Goal: Information Seeking & Learning: Check status

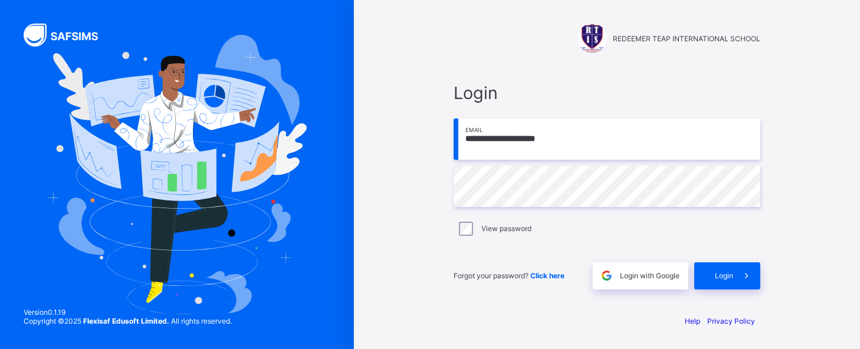
type input "**********"
click at [467, 313] on div "**********" at bounding box center [607, 174] width 354 height 349
click at [717, 272] on span "Login" at bounding box center [724, 275] width 18 height 9
click at [515, 153] on input "email" at bounding box center [606, 139] width 307 height 41
type input "**********"
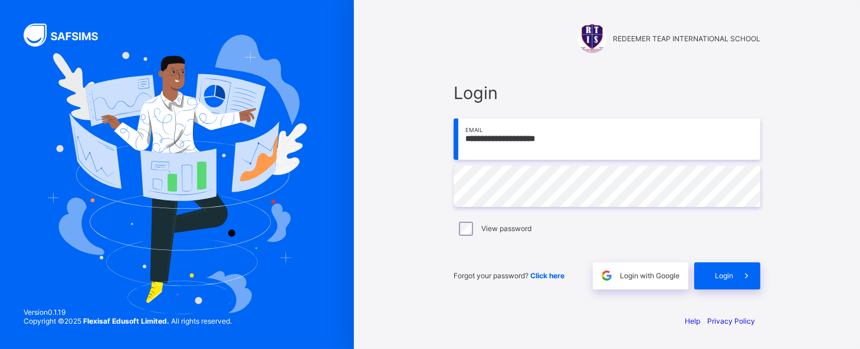
click at [510, 334] on div "Help Privacy Policy" at bounding box center [607, 333] width 330 height 32
click at [717, 272] on span "Login" at bounding box center [724, 275] width 18 height 9
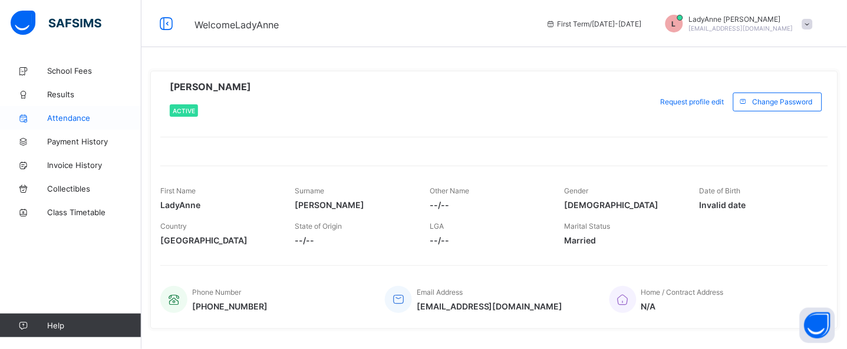
click at [68, 118] on span "Attendance" at bounding box center [94, 117] width 94 height 9
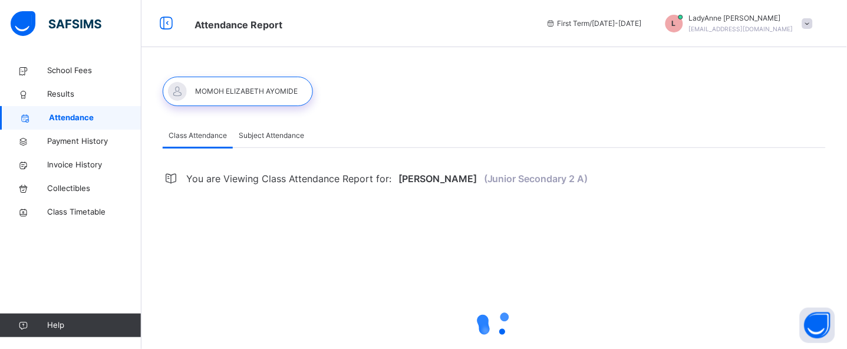
select select "****"
select select "*"
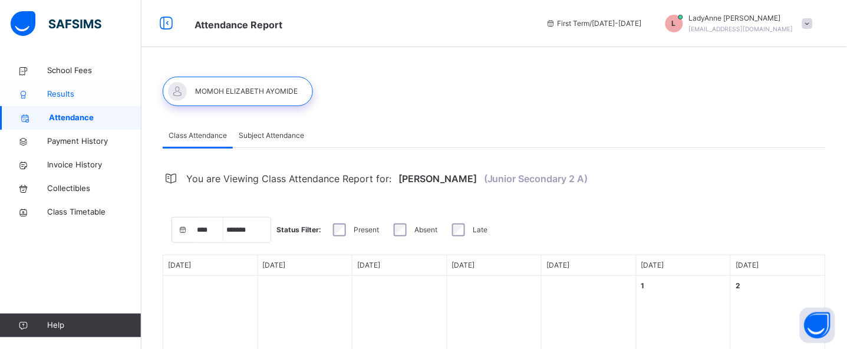
click at [54, 93] on span "Results" at bounding box center [94, 94] width 94 height 12
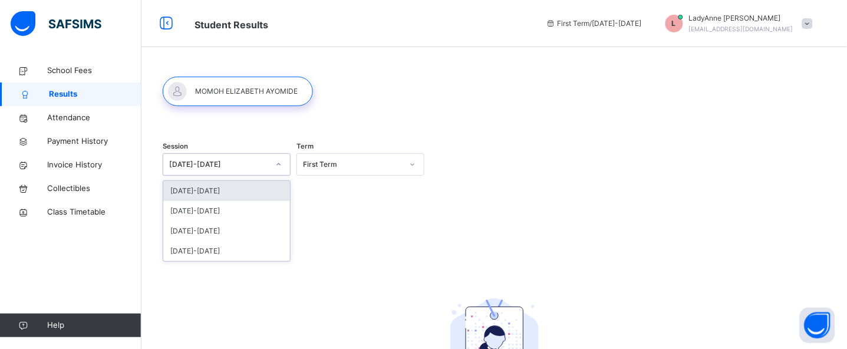
click at [178, 156] on div "2025-2026" at bounding box center [215, 165] width 104 height 18
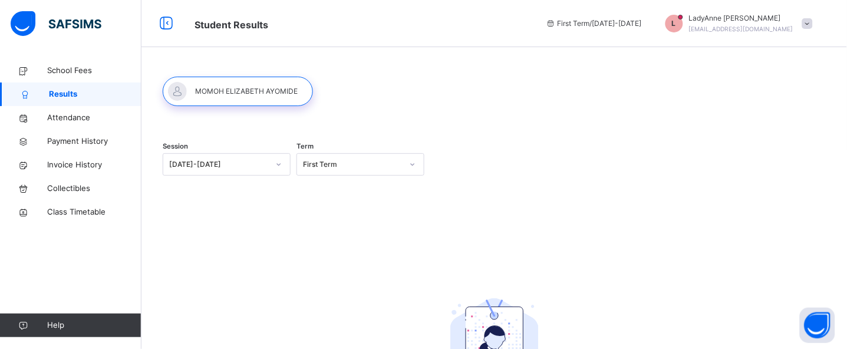
click at [319, 240] on div "Session 2025-2026 Term First Term No Report Available This child has no report …" at bounding box center [494, 298] width 663 height 337
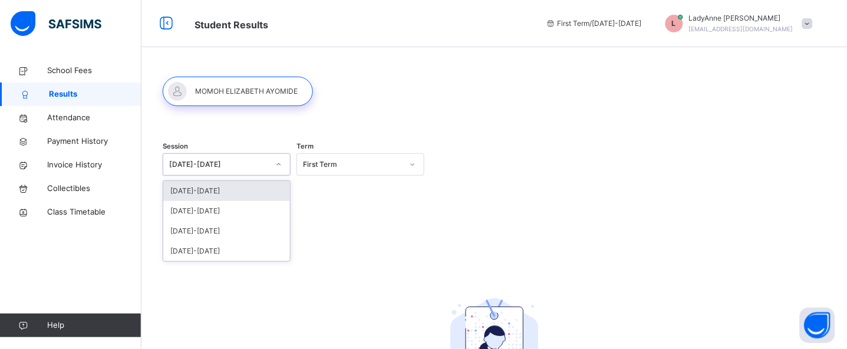
click at [282, 162] on icon at bounding box center [278, 165] width 7 height 12
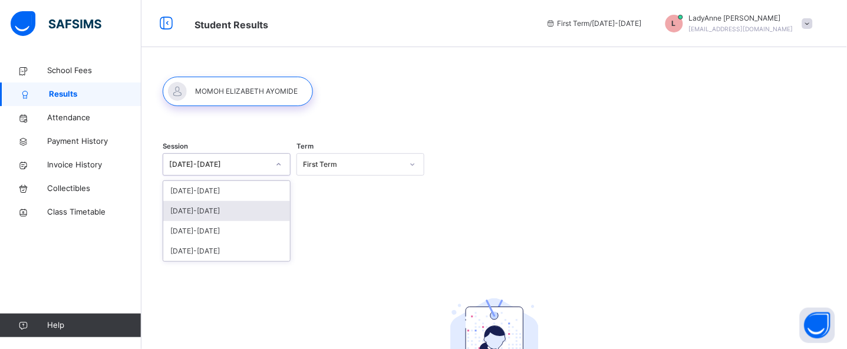
click at [217, 212] on div "[DATE]-[DATE]" at bounding box center [226, 211] width 127 height 20
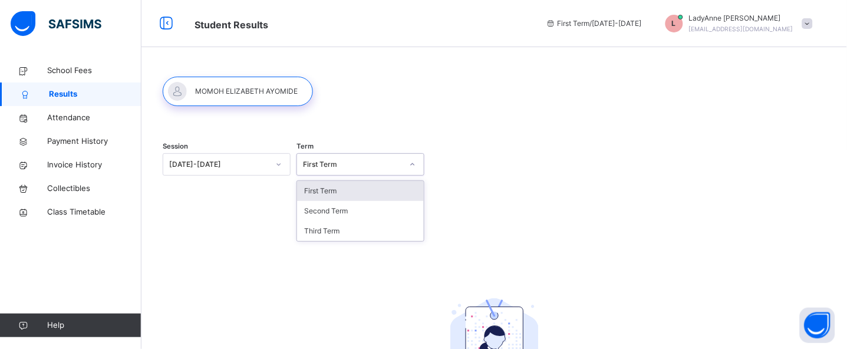
click at [423, 163] on div at bounding box center [413, 164] width 20 height 19
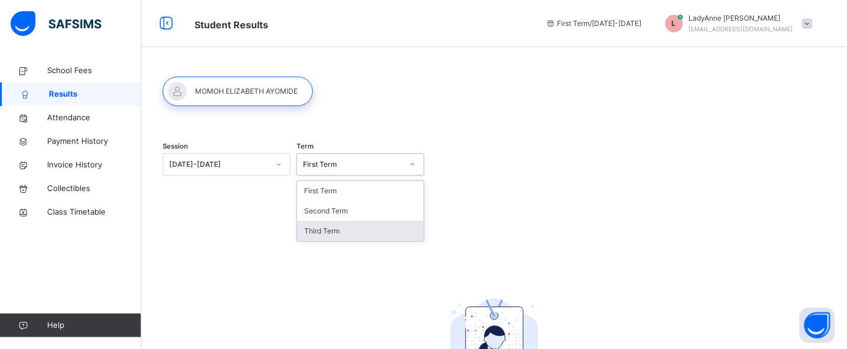
click at [353, 228] on div "Third Term" at bounding box center [360, 231] width 127 height 20
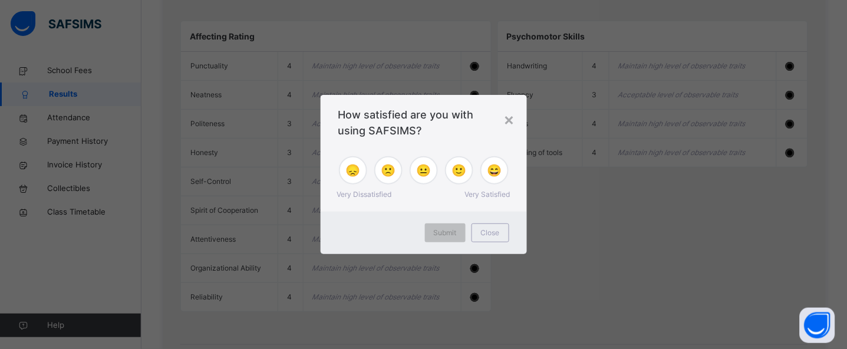
scroll to position [1350, 0]
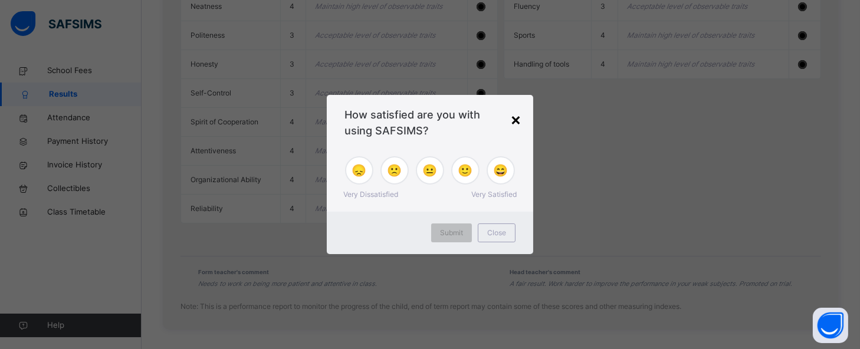
click at [513, 114] on div "×" at bounding box center [515, 119] width 11 height 25
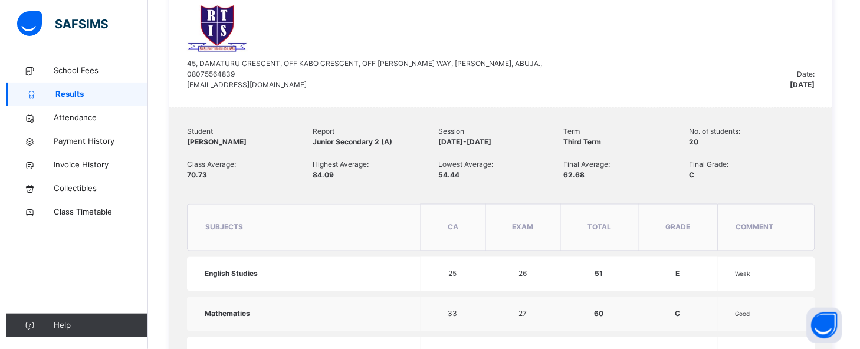
scroll to position [319, 0]
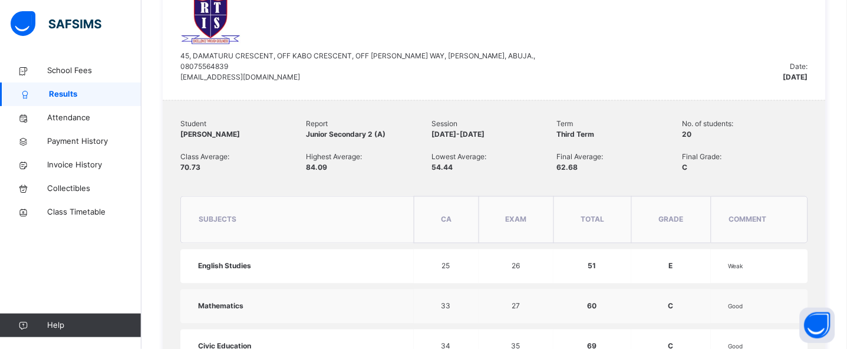
drag, startPoint x: 573, startPoint y: 60, endPoint x: 561, endPoint y: 292, distance: 232.1
click at [561, 292] on td "60" at bounding box center [593, 307] width 78 height 34
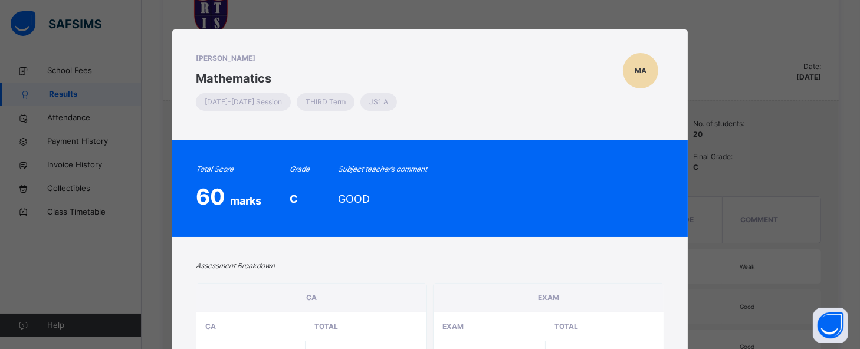
click at [729, 165] on div "MOMOH ELIZABETH AYOMIDE Mathematics 2024-2025 Session THIRD Term JS1 A MA Total…" at bounding box center [430, 174] width 860 height 349
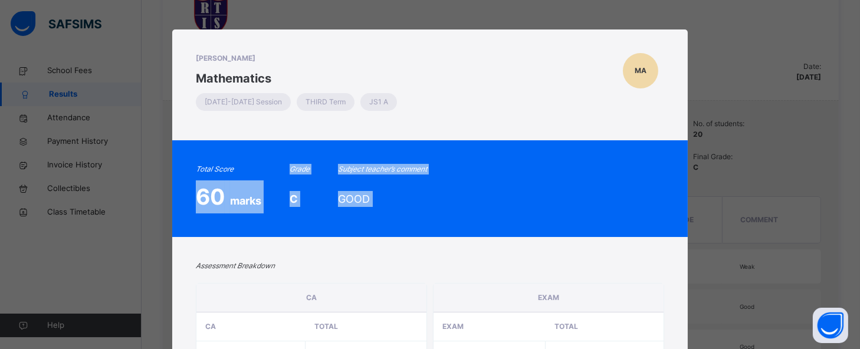
drag, startPoint x: 174, startPoint y: 238, endPoint x: 124, endPoint y: 177, distance: 78.8
click at [124, 177] on div "MOMOH ELIZABETH AYOMIDE Mathematics 2024-2025 Session THIRD Term JS1 A MA Total…" at bounding box center [430, 174] width 860 height 349
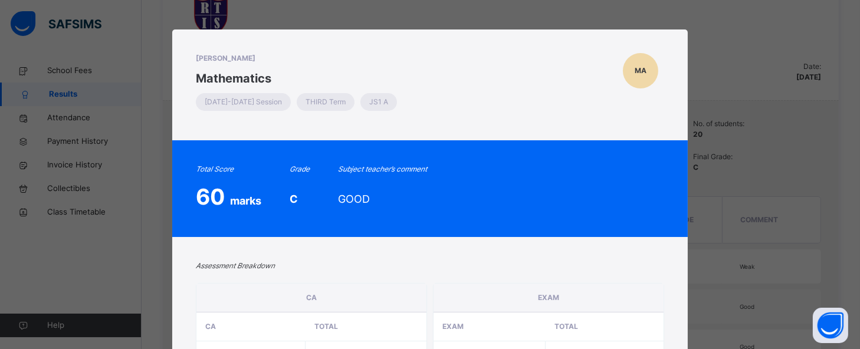
click at [790, 44] on div "MOMOH ELIZABETH AYOMIDE Mathematics 2024-2025 Session THIRD Term JS1 A MA Total…" at bounding box center [430, 174] width 860 height 349
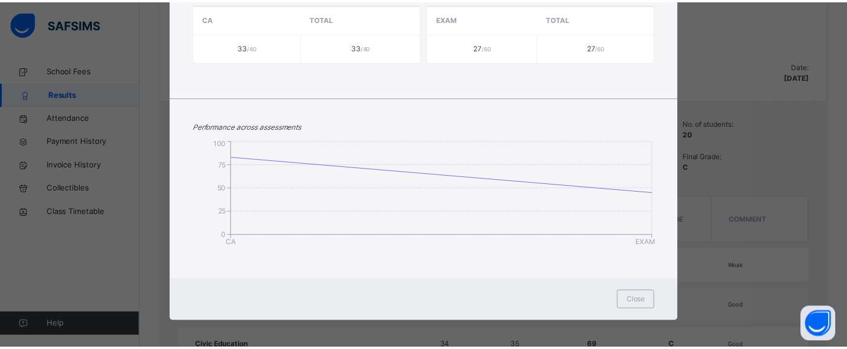
scroll to position [310, 0]
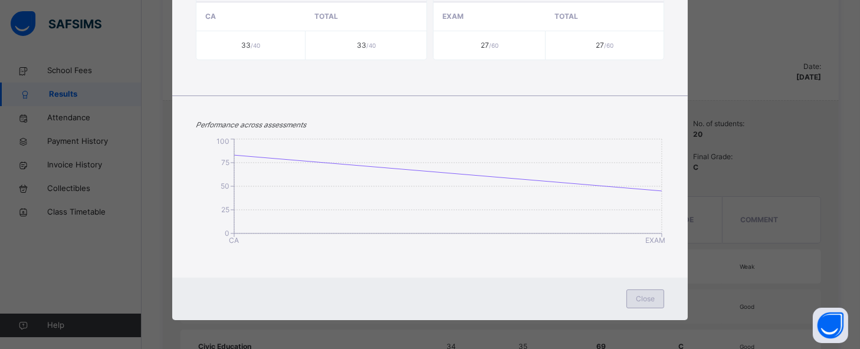
click at [647, 290] on div "Close" at bounding box center [645, 299] width 38 height 19
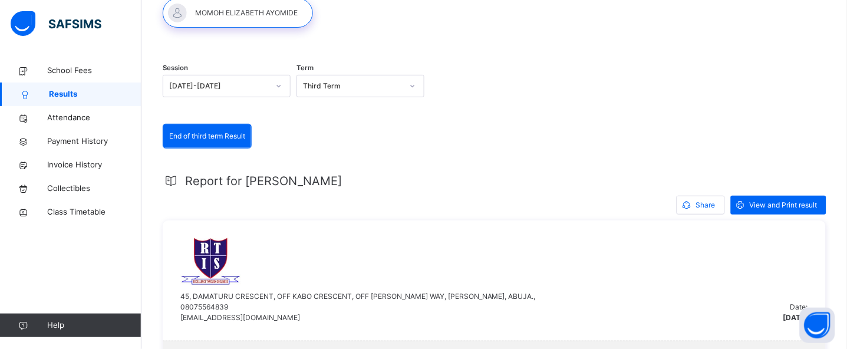
scroll to position [80, 0]
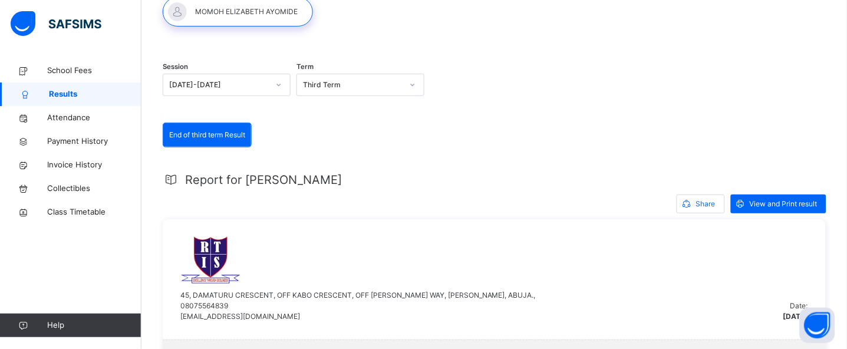
click at [604, 173] on div "Report for MOMOH" at bounding box center [494, 180] width 663 height 18
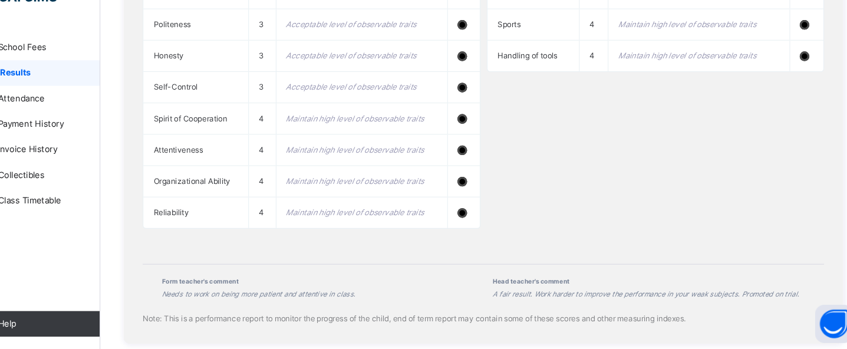
scroll to position [1338, 0]
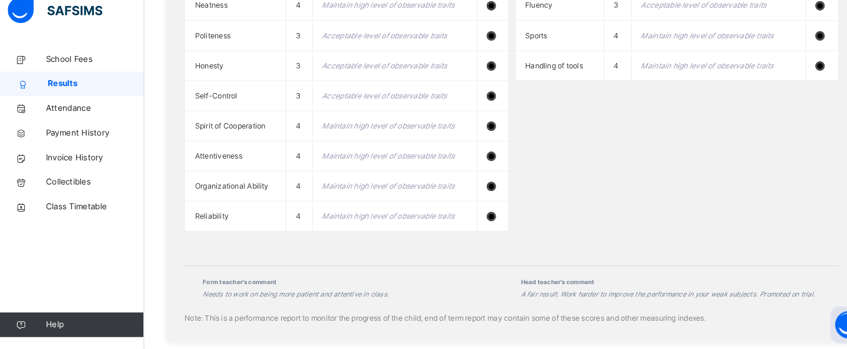
click at [631, 228] on div "Affecting Rating Punctuality 4 Maintain high level of observable traits Neatnes…" at bounding box center [494, 90] width 628 height 315
click at [606, 229] on div "Affecting Rating Punctuality 4 Maintain high level of observable traits Neatnes…" at bounding box center [494, 90] width 628 height 315
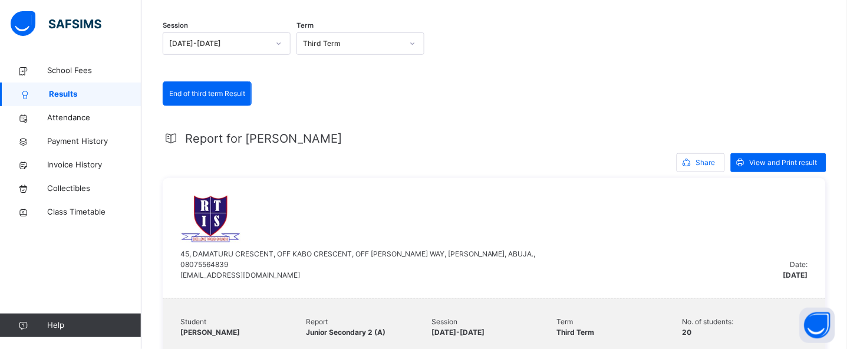
scroll to position [120, 0]
click at [783, 161] on span "View and Print result" at bounding box center [784, 163] width 68 height 11
click at [693, 163] on icon at bounding box center [687, 164] width 12 height 14
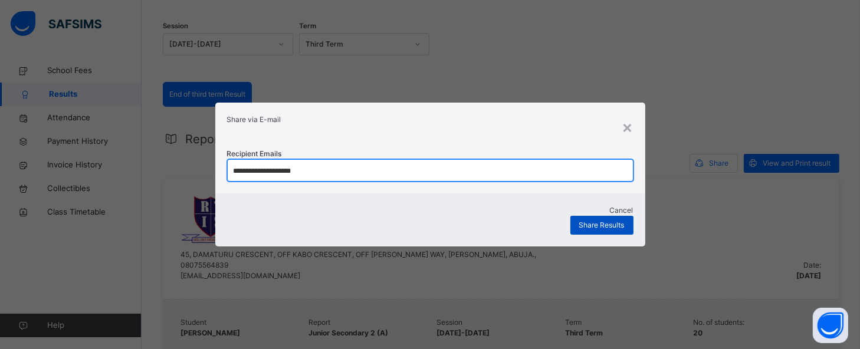
type input "**********"
click at [607, 227] on span "Share Results" at bounding box center [601, 225] width 45 height 11
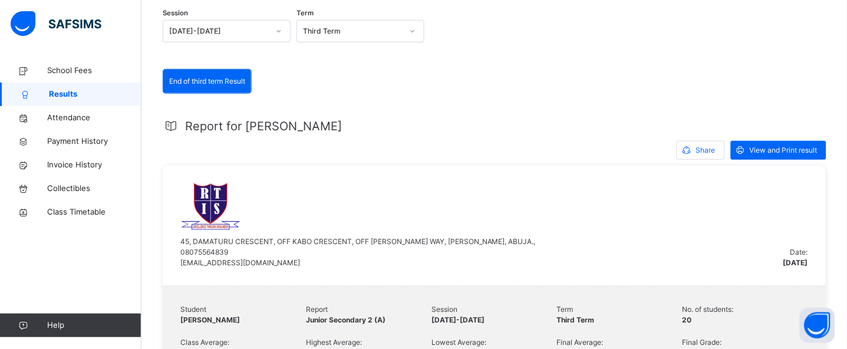
scroll to position [131, 0]
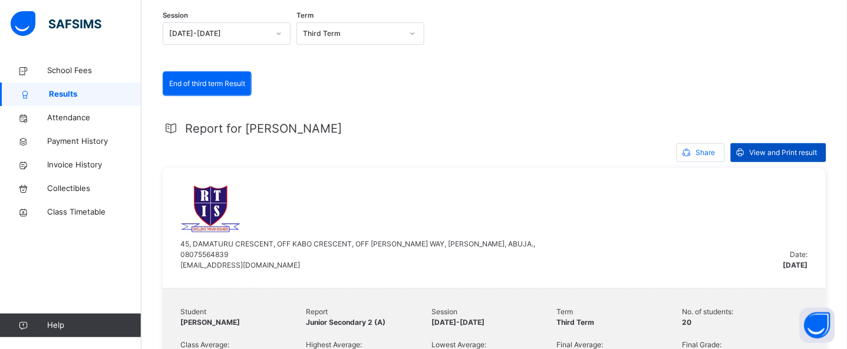
click at [789, 152] on span "View and Print result" at bounding box center [784, 152] width 68 height 11
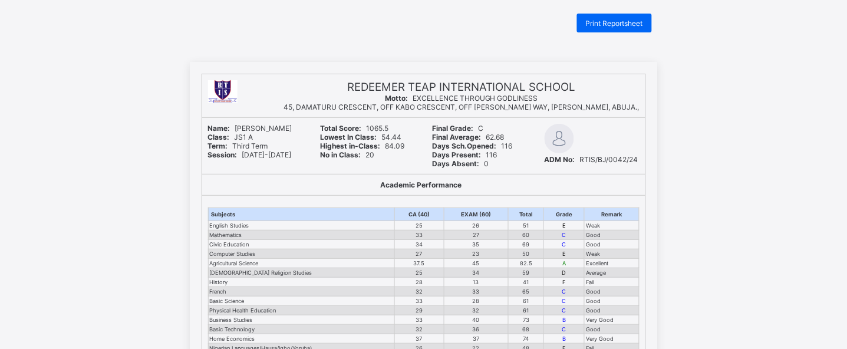
scroll to position [8, 0]
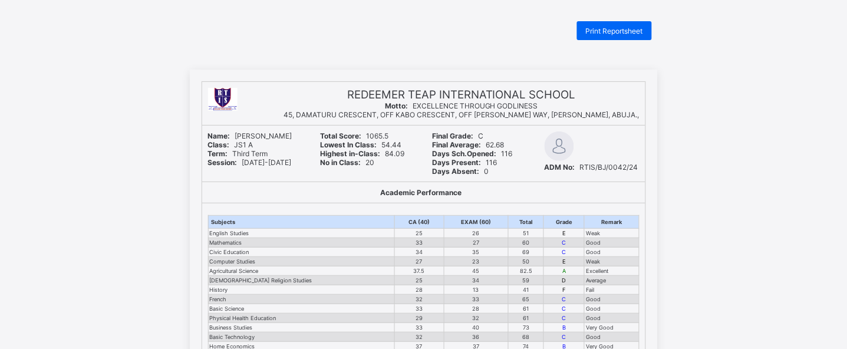
drag, startPoint x: 420, startPoint y: 55, endPoint x: 354, endPoint y: 229, distance: 186.6
click at [354, 229] on td "English Studies" at bounding box center [301, 233] width 187 height 9
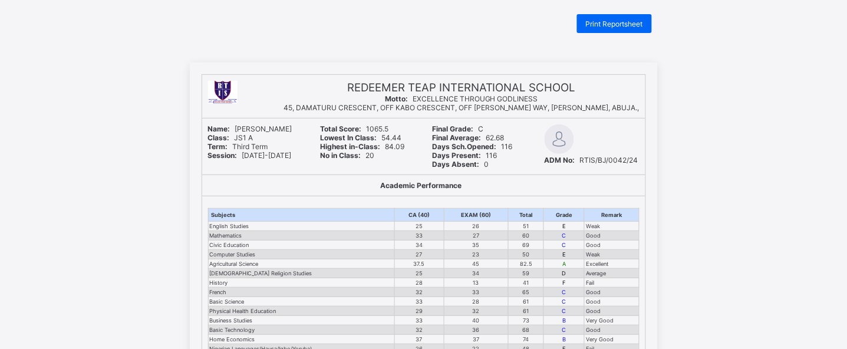
scroll to position [0, 0]
